Goal: Task Accomplishment & Management: Manage account settings

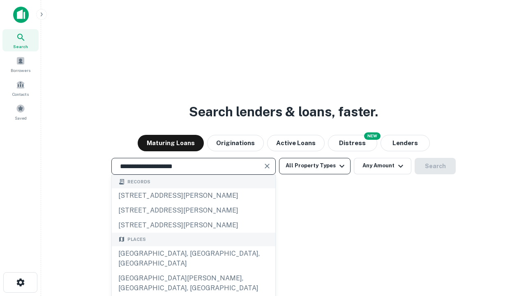
click at [193, 271] on div "[GEOGRAPHIC_DATA], [GEOGRAPHIC_DATA], [GEOGRAPHIC_DATA]" at bounding box center [194, 258] width 164 height 25
type input "**********"
click at [315, 166] on button "All Property Types" at bounding box center [314, 166] width 71 height 16
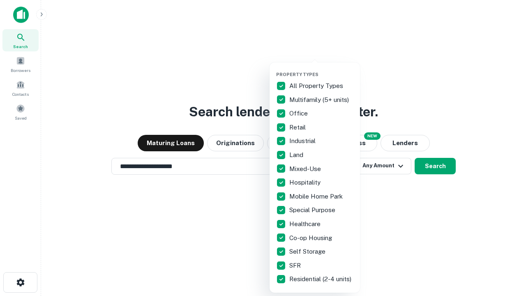
click at [321, 69] on button "button" at bounding box center [321, 69] width 90 height 0
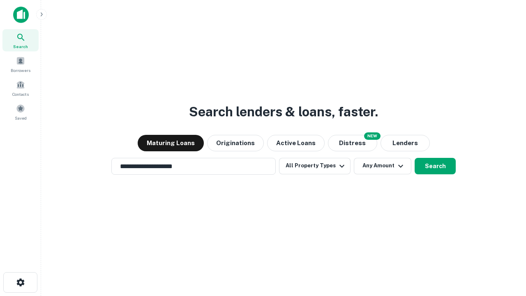
scroll to position [13, 0]
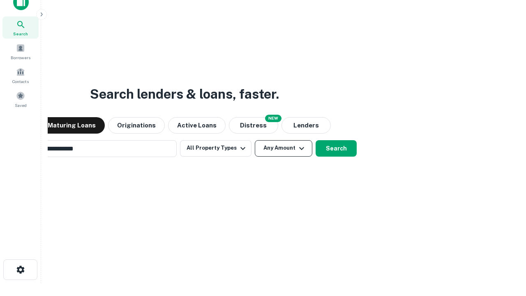
click at [255, 140] on button "Any Amount" at bounding box center [284, 148] width 58 height 16
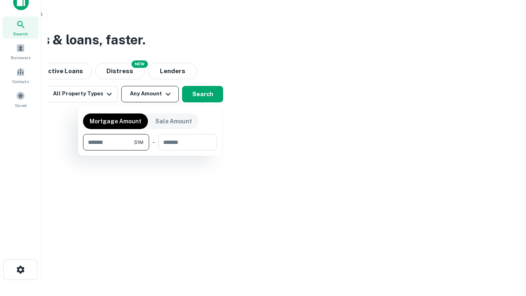
scroll to position [13, 0]
type input "*******"
click at [150, 150] on button "button" at bounding box center [150, 150] width 134 height 0
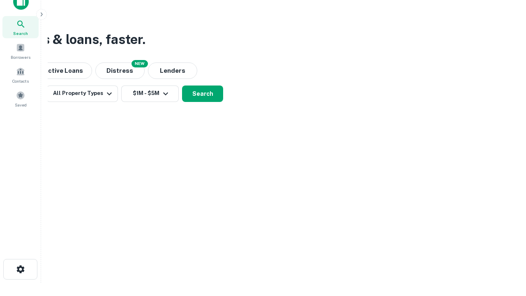
scroll to position [13, 0]
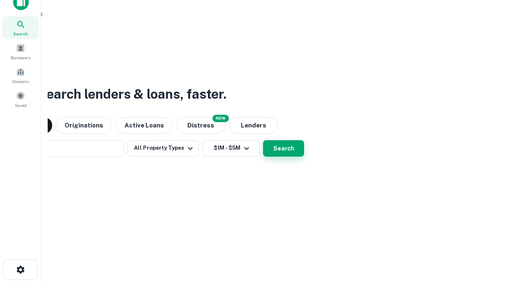
click at [263, 140] on button "Search" at bounding box center [283, 148] width 41 height 16
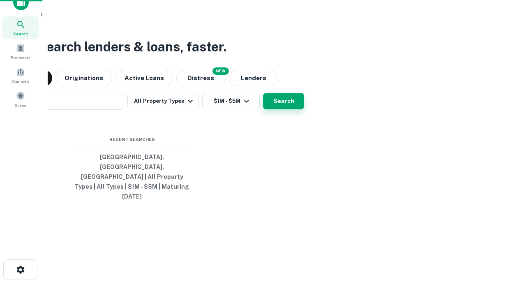
scroll to position [13, 0]
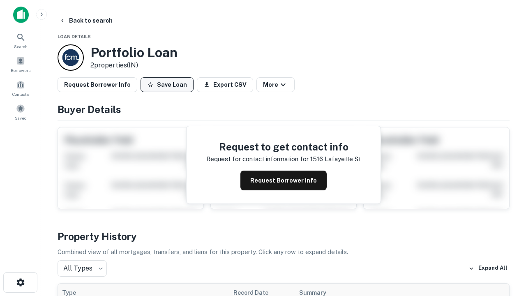
click at [167, 85] on button "Save Loan" at bounding box center [167, 84] width 53 height 15
click at [169, 85] on button "Loan Saved" at bounding box center [169, 84] width 57 height 15
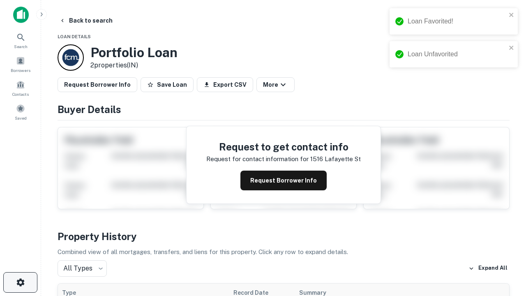
click at [20, 282] on icon "button" at bounding box center [21, 282] width 10 height 10
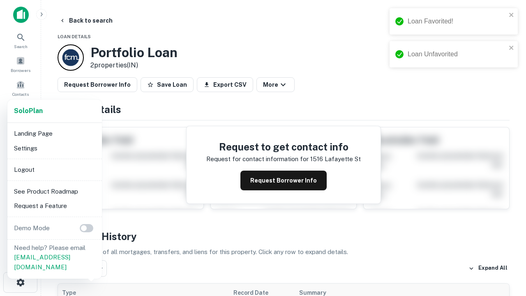
click at [54, 169] on li "Logout" at bounding box center [55, 169] width 88 height 15
